Goal: Task Accomplishment & Management: Manage account settings

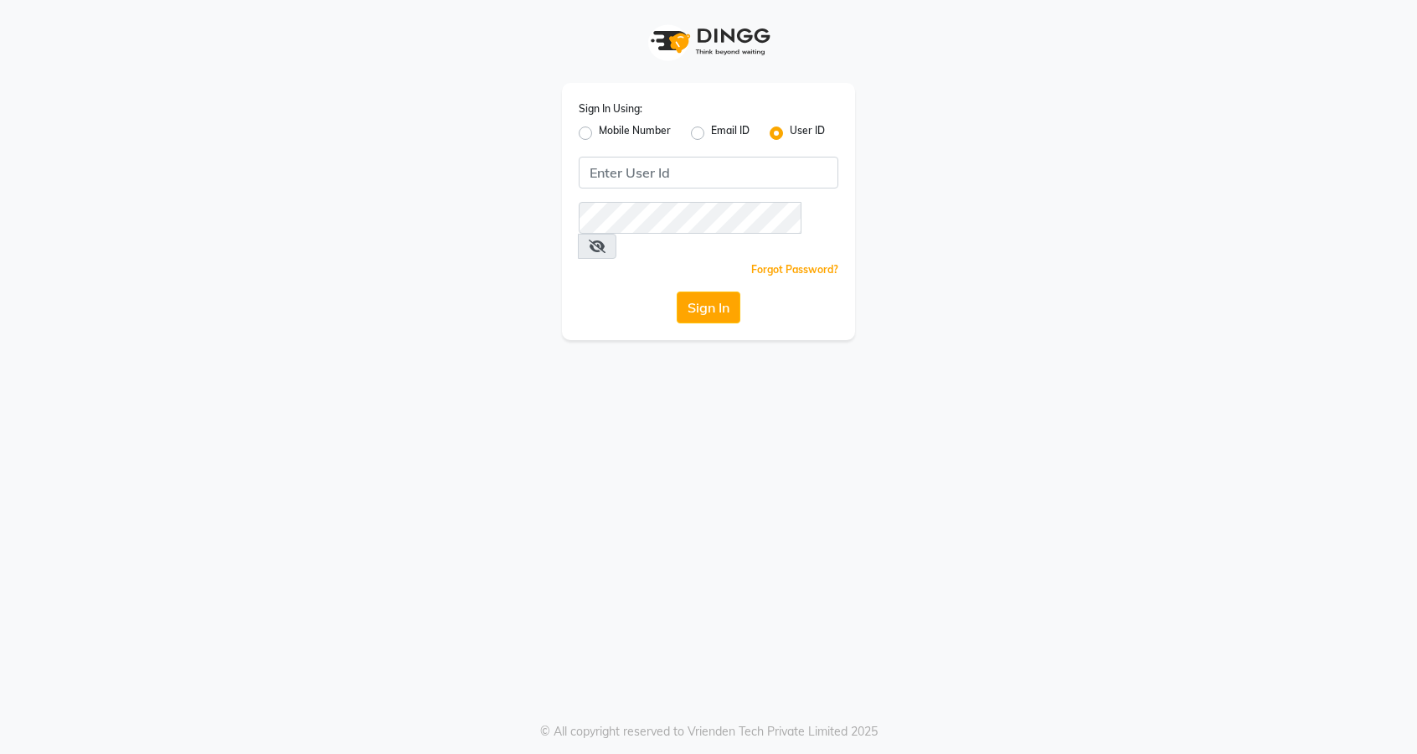
type input "thelondonhairsalon"
click at [677, 292] on button "Sign In" at bounding box center [709, 308] width 64 height 32
click at [810, 263] on link "Forgot Password?" at bounding box center [794, 269] width 87 height 13
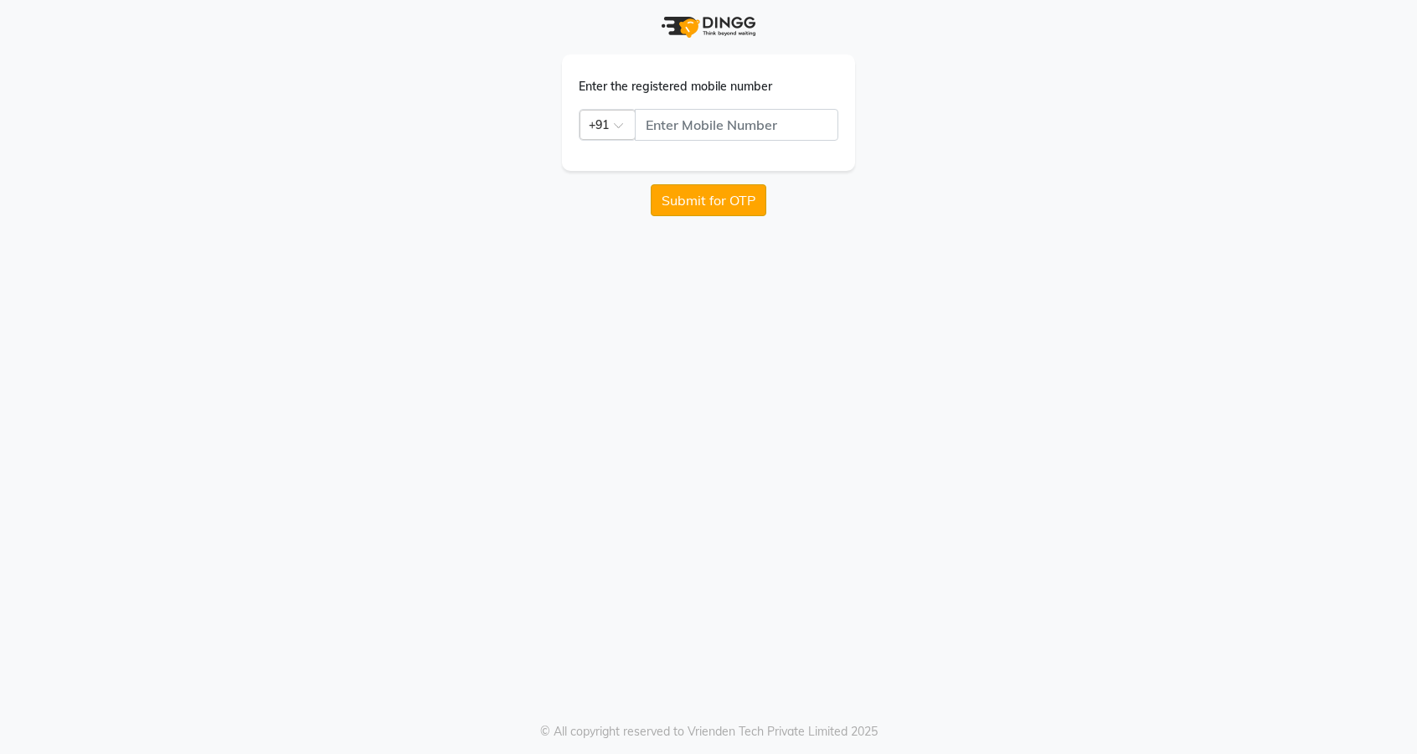
click at [722, 198] on button "Submit for OTP" at bounding box center [709, 200] width 116 height 32
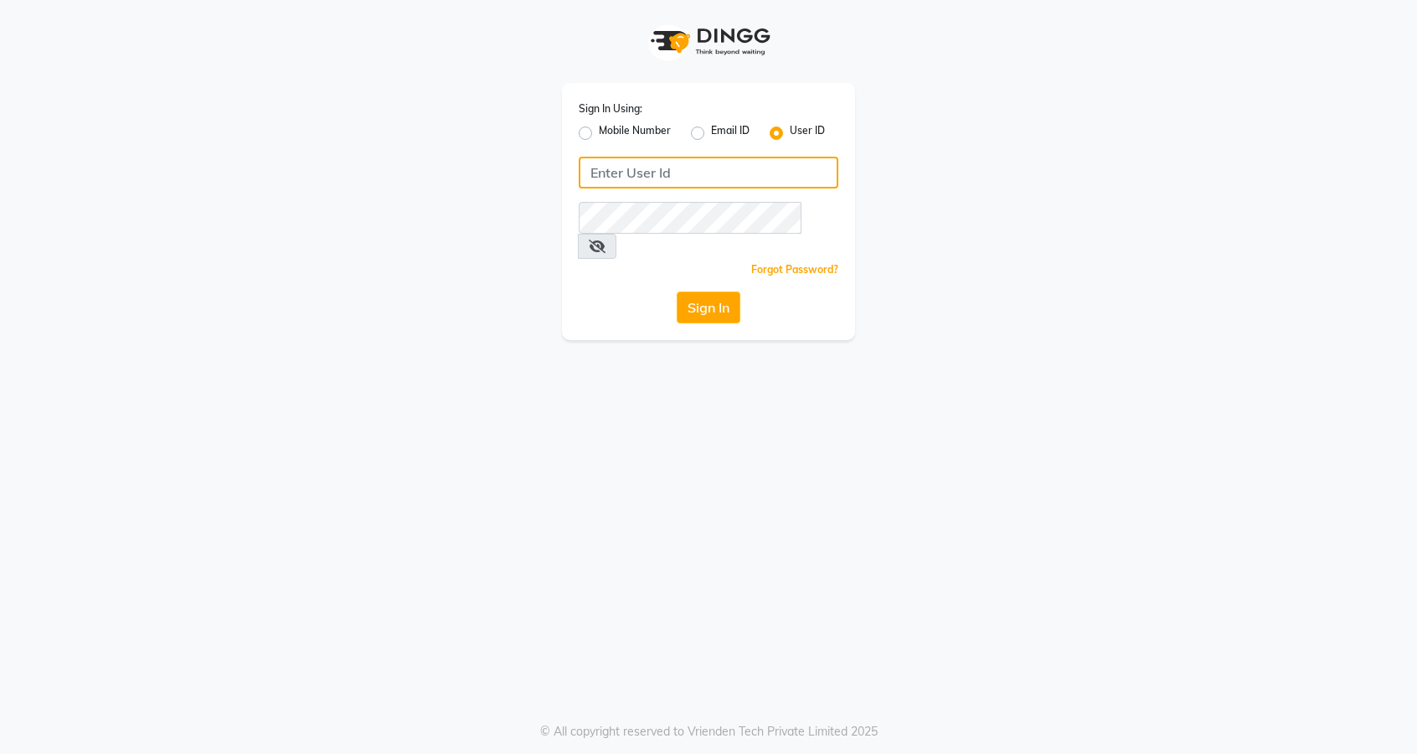
click at [684, 171] on input "Username" at bounding box center [709, 173] width 260 height 32
type input "thelondonhairsalon"
click at [677, 292] on button "Sign In" at bounding box center [709, 308] width 64 height 32
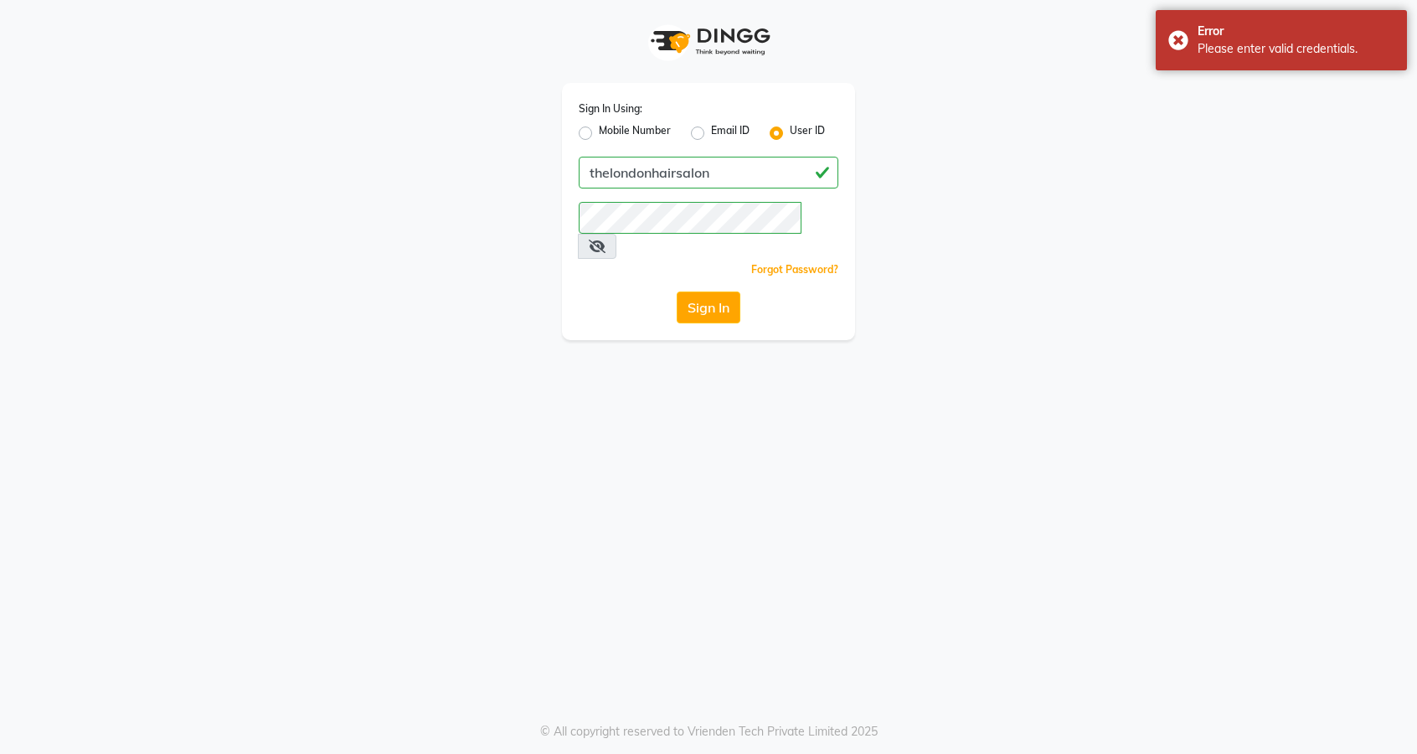
click at [606, 240] on icon at bounding box center [597, 246] width 17 height 13
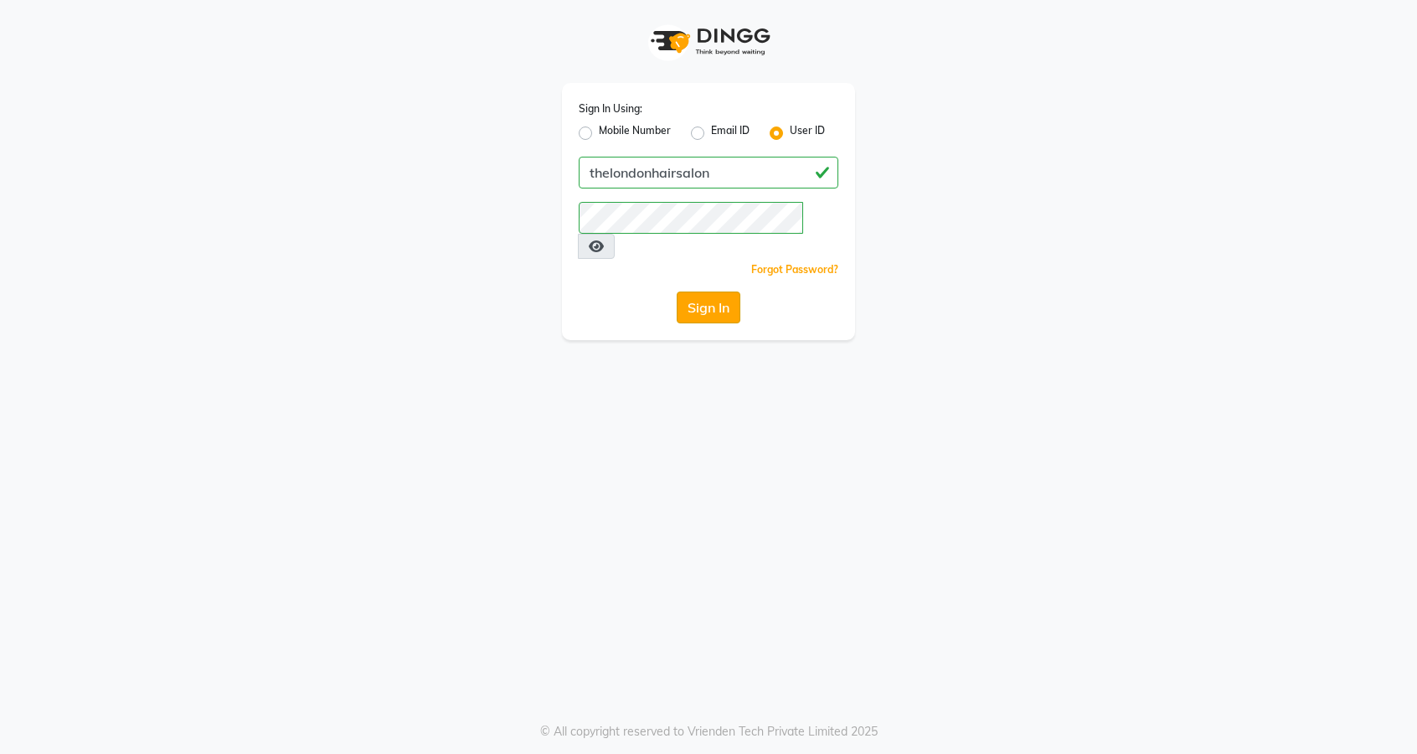
click at [700, 292] on button "Sign In" at bounding box center [709, 308] width 64 height 32
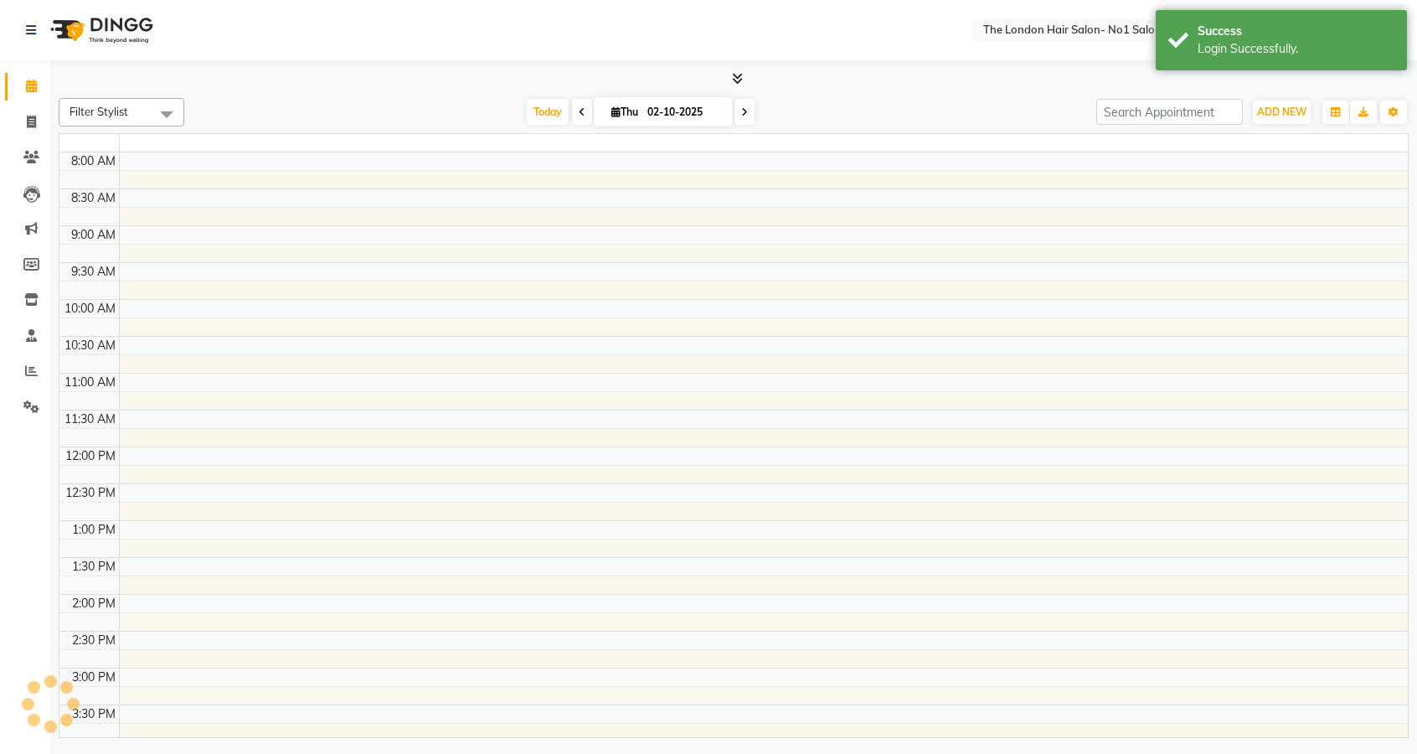
select select "en"
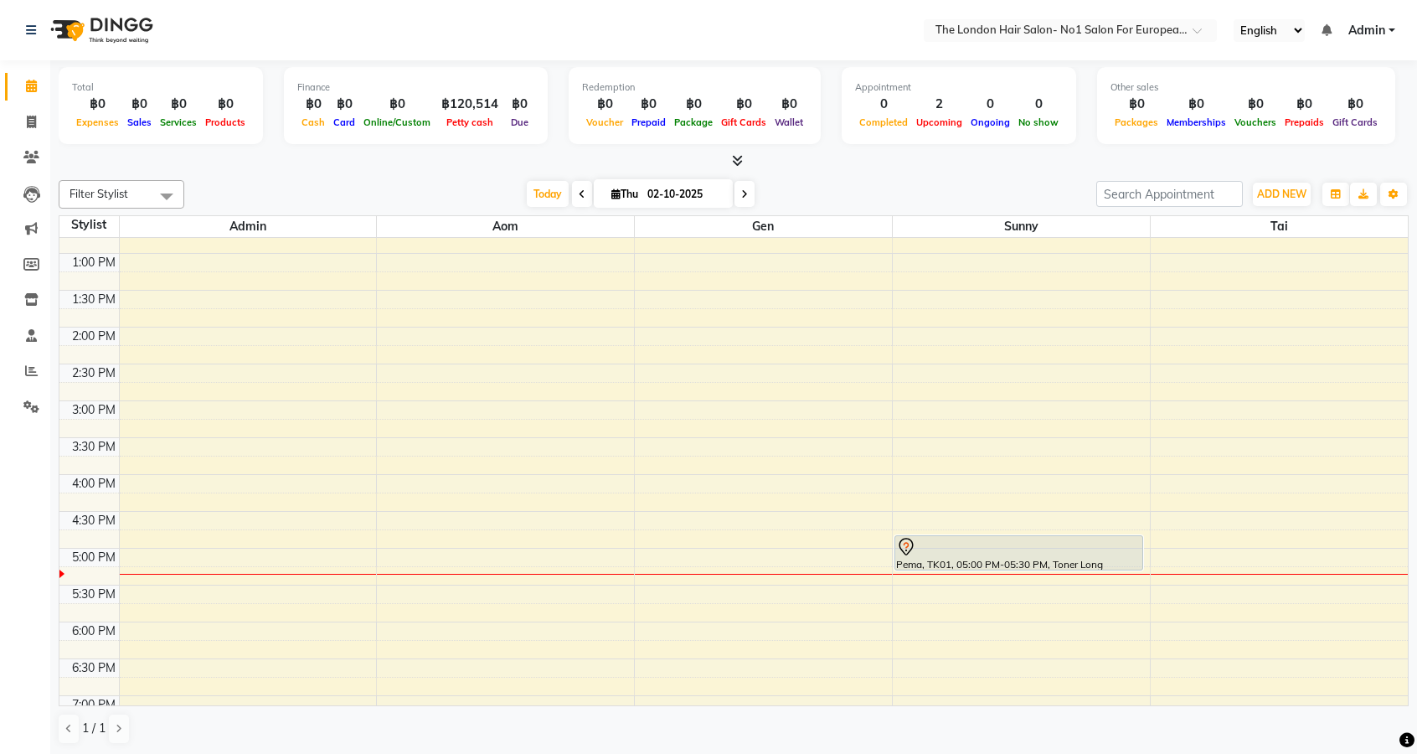
scroll to position [470, 0]
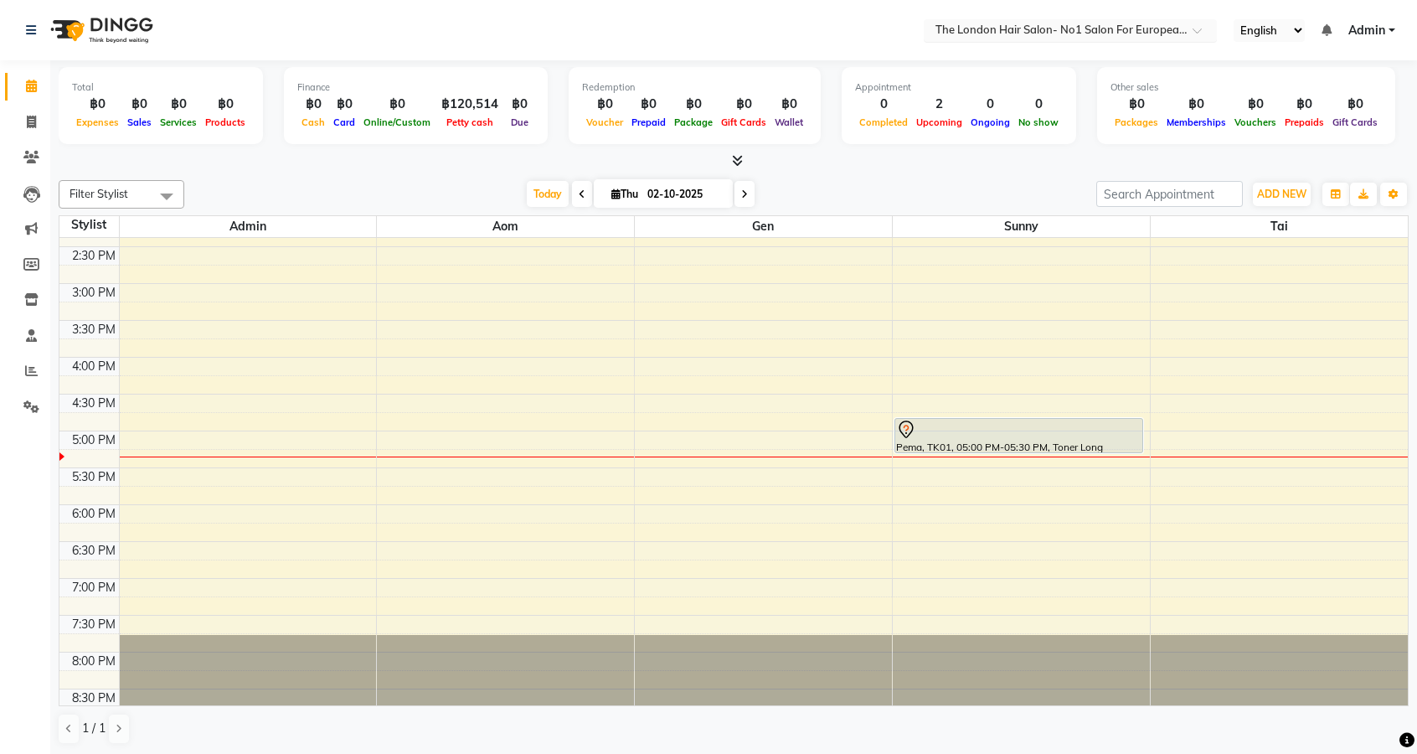
click at [1056, 36] on input "text" at bounding box center [1053, 31] width 243 height 17
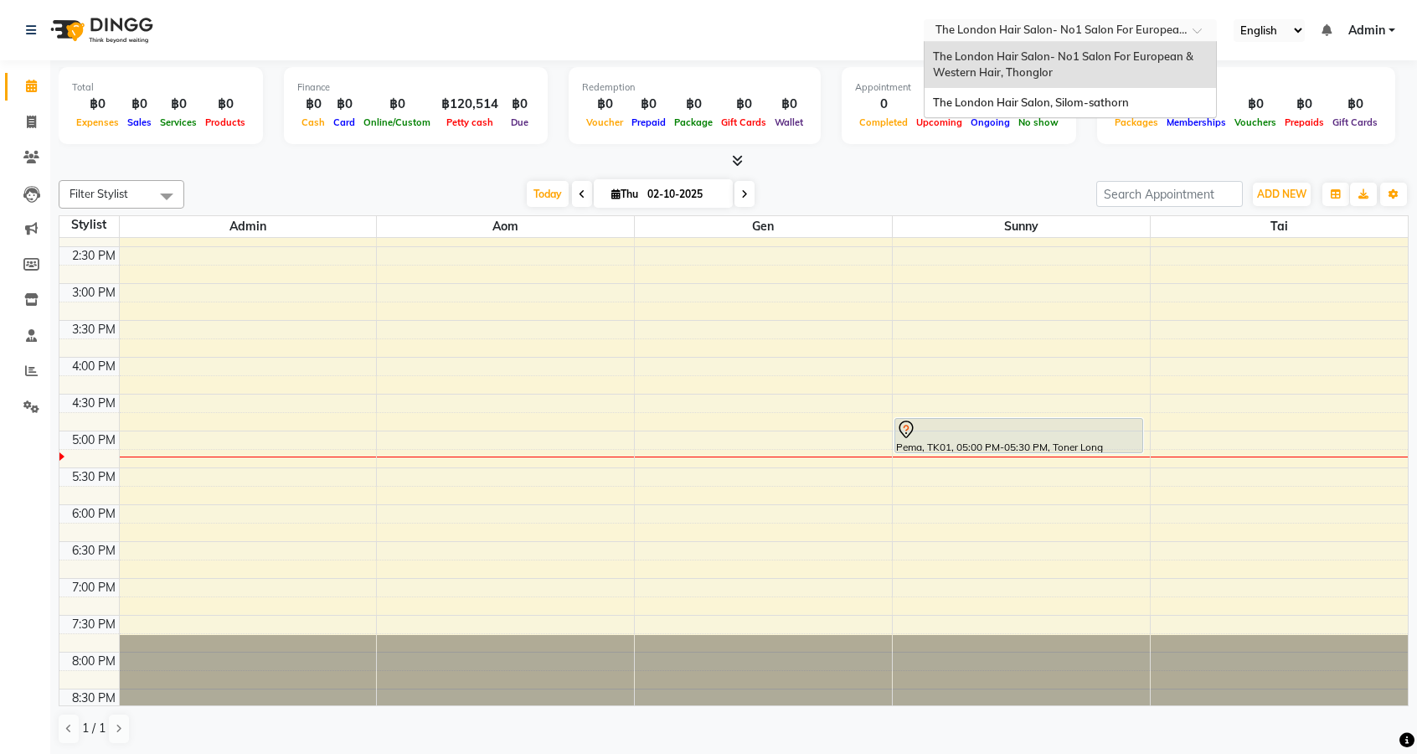
click at [1076, 100] on span "The London Hair Salon, Silom-sathorn" at bounding box center [1031, 102] width 196 height 13
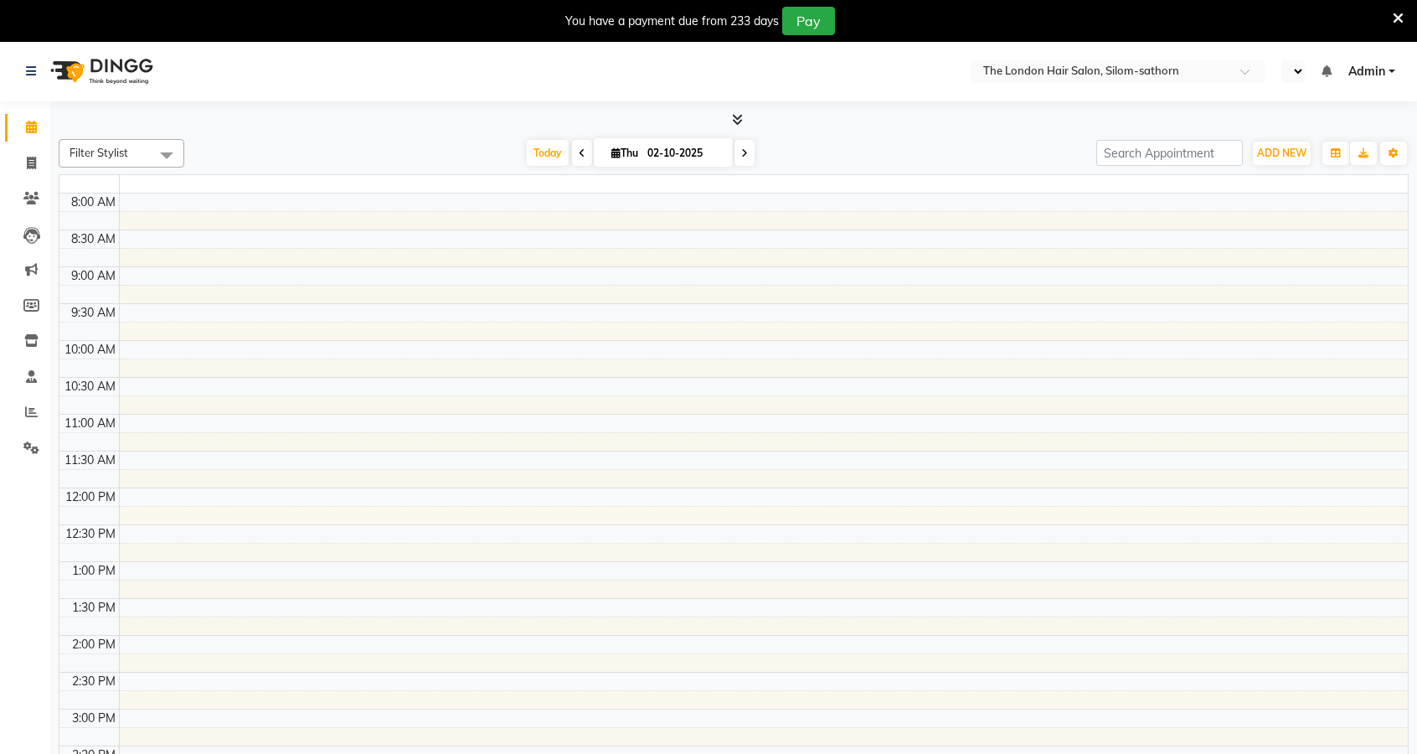
select select "en"
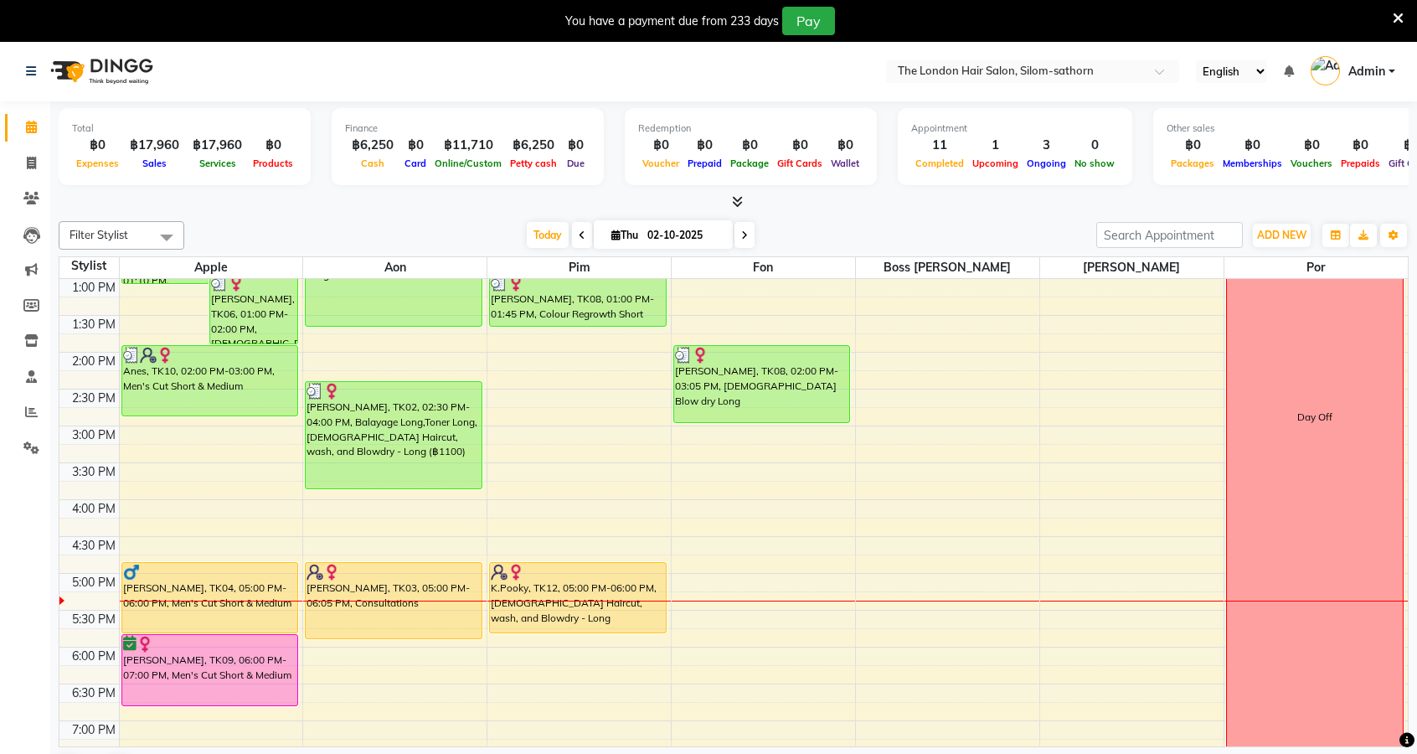
scroll to position [294, 0]
